Goal: Browse casually

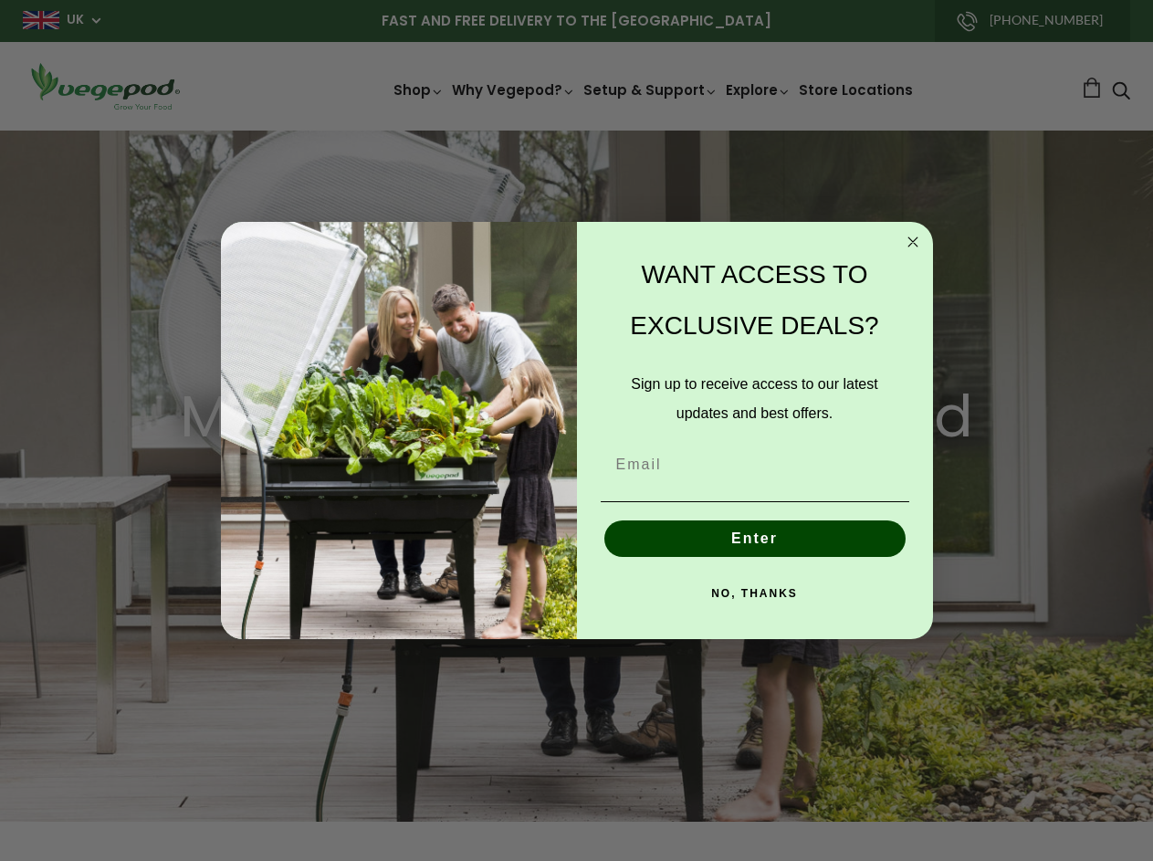
scroll to position [0, 3551]
click at [576, 430] on img "POPUP Form" at bounding box center [399, 430] width 356 height 417
click at [913, 242] on icon "Close dialog" at bounding box center [912, 241] width 9 height 9
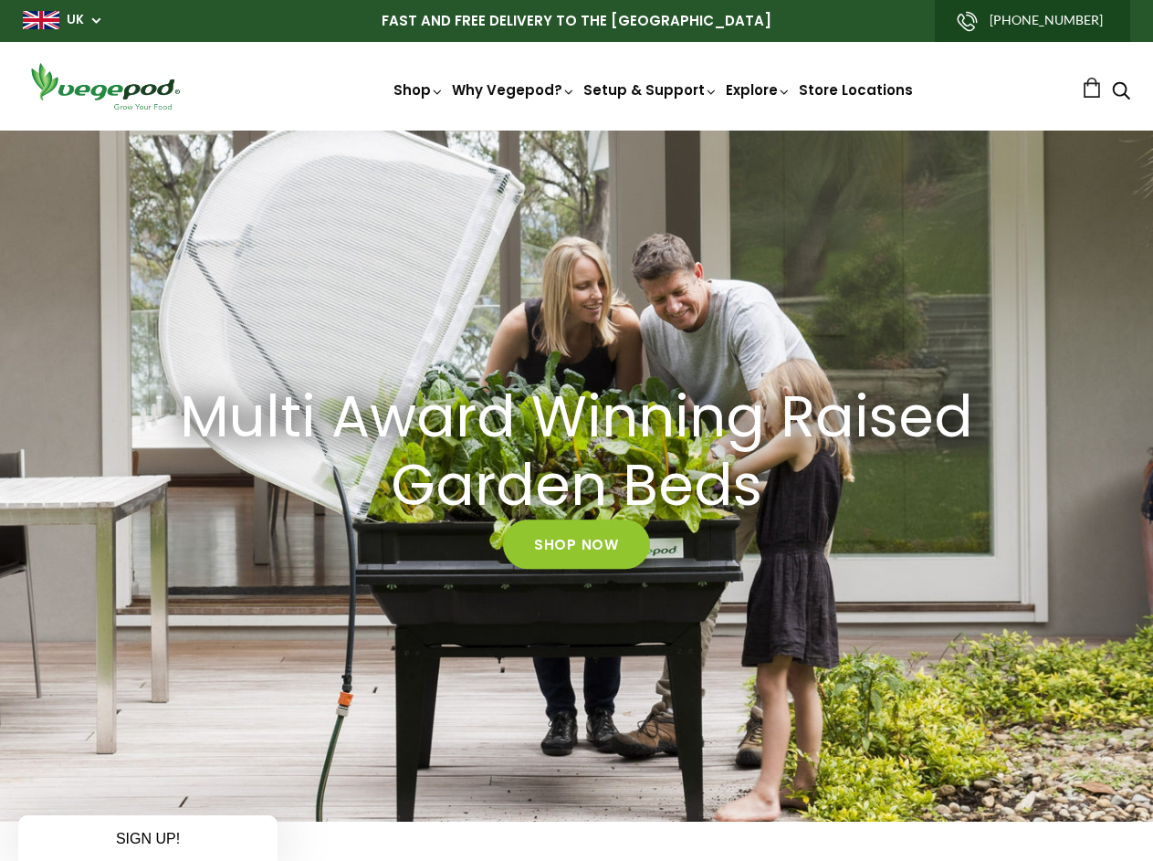
click at [755, 539] on div "POPUP Form" at bounding box center [755, 543] width 320 height 19
click at [755, 593] on div "Multi Award Winning Raised Garden Beds Shop Now" at bounding box center [576, 476] width 1153 height 691
